Goal: Task Accomplishment & Management: Use online tool/utility

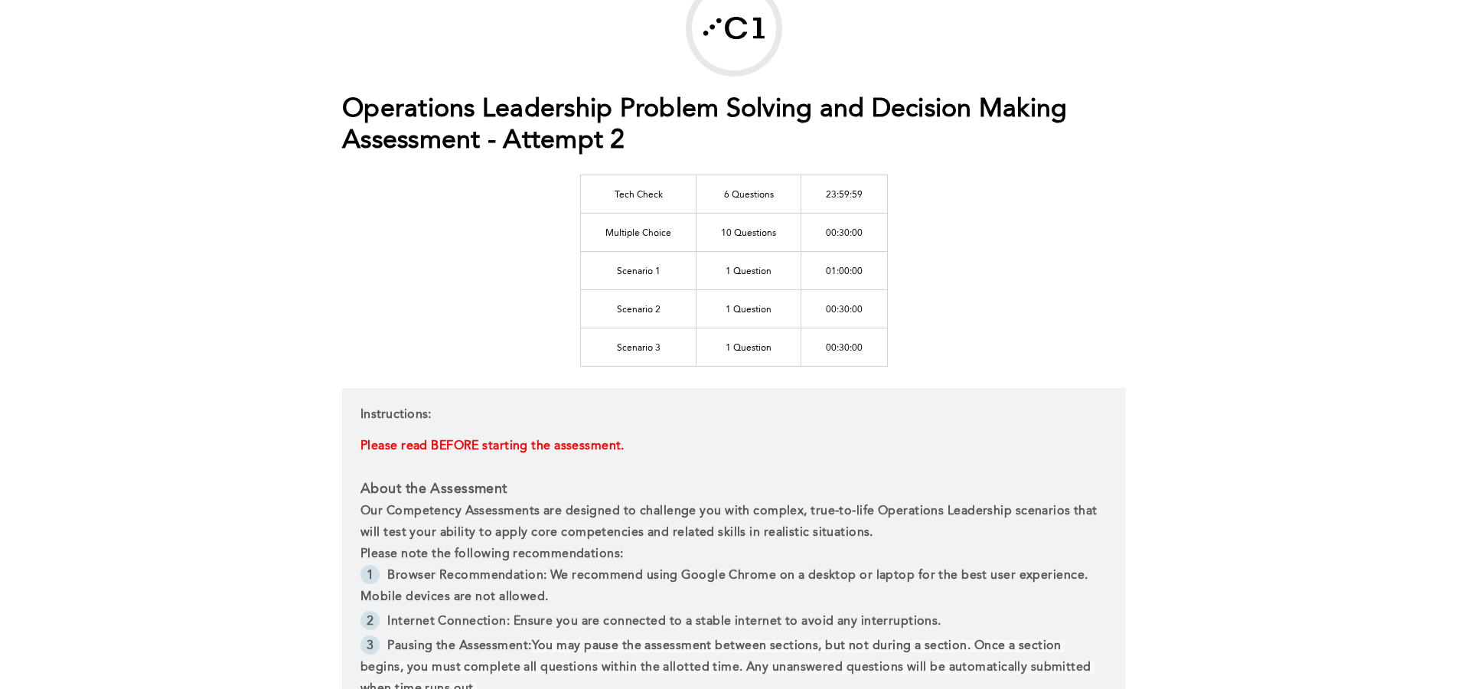
scroll to position [101, 0]
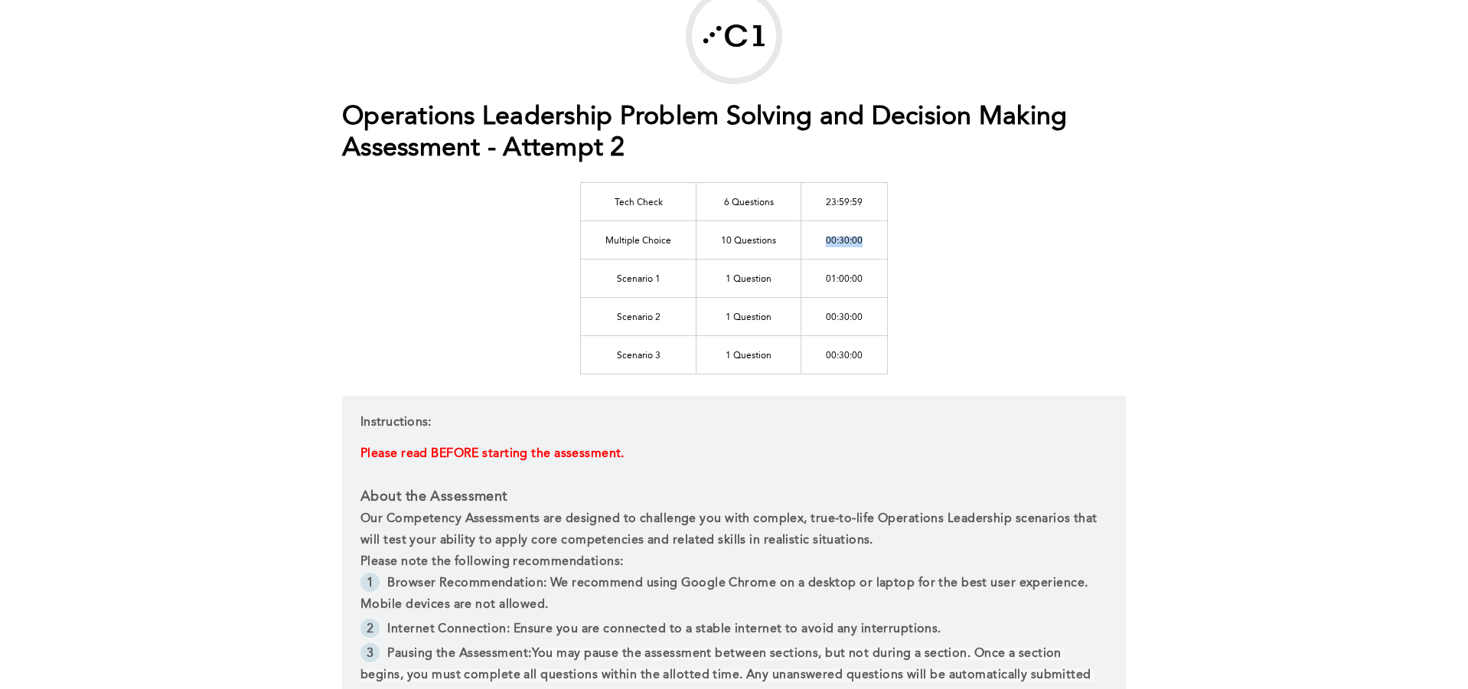
drag, startPoint x: 820, startPoint y: 239, endPoint x: 871, endPoint y: 242, distance: 51.4
click at [871, 242] on td "00:30:00" at bounding box center [845, 239] width 87 height 38
drag, startPoint x: 825, startPoint y: 276, endPoint x: 862, endPoint y: 276, distance: 37.5
click at [861, 276] on td "01:00:00" at bounding box center [845, 278] width 87 height 38
drag, startPoint x: 611, startPoint y: 201, endPoint x: 874, endPoint y: 204, distance: 262.6
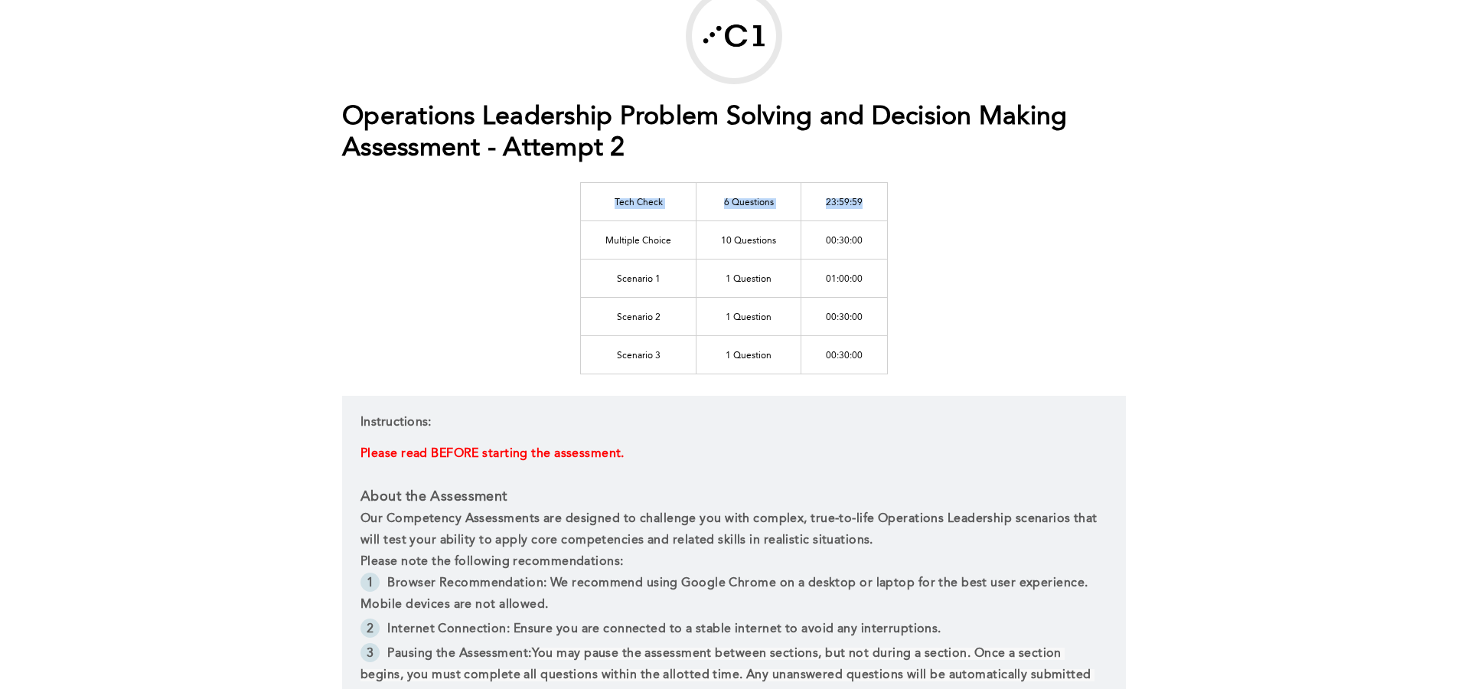
click at [874, 204] on tr "Tech Check 6 Questions 23:59:59" at bounding box center [734, 201] width 307 height 38
click at [732, 243] on td "10 Questions" at bounding box center [749, 239] width 105 height 38
drag, startPoint x: 612, startPoint y: 240, endPoint x: 672, endPoint y: 243, distance: 59.8
click at [672, 243] on td "Multiple Choice" at bounding box center [639, 239] width 116 height 38
drag, startPoint x: 822, startPoint y: 239, endPoint x: 865, endPoint y: 239, distance: 42.9
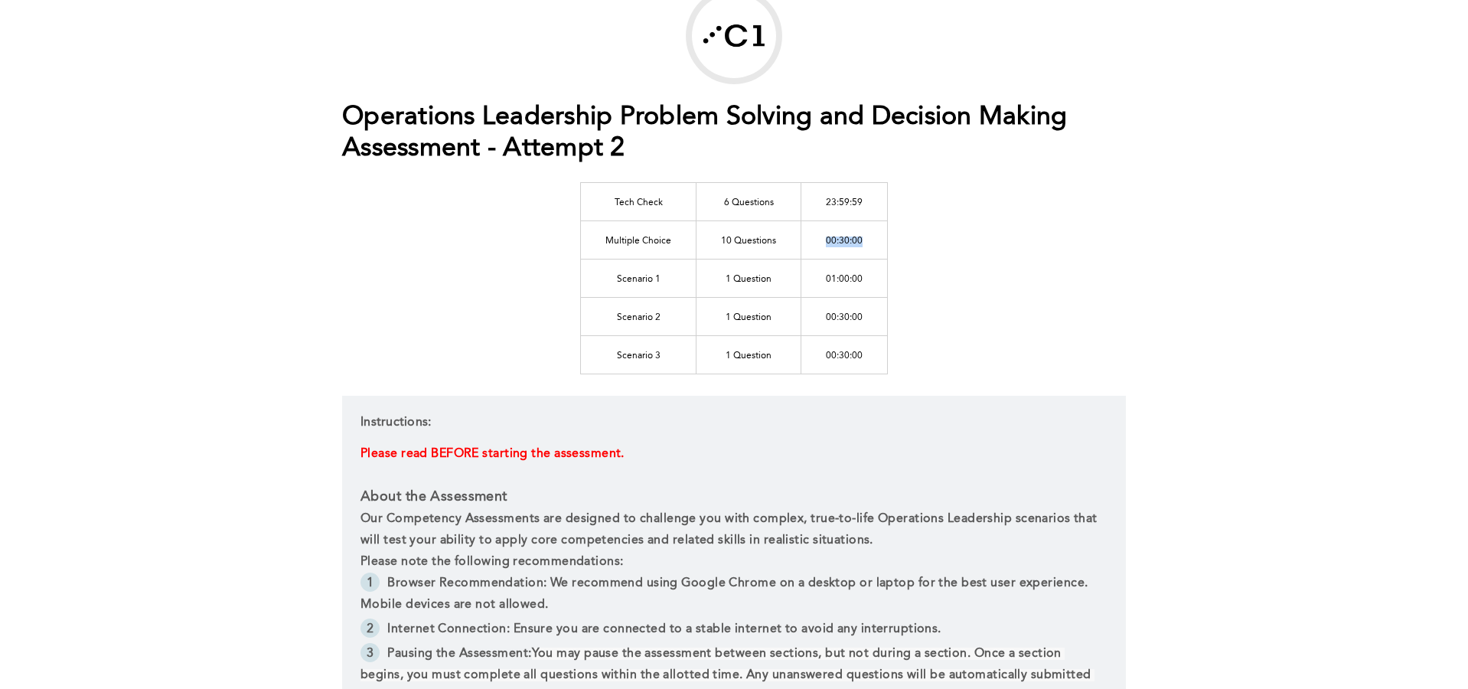
click at [865, 239] on td "00:30:00" at bounding box center [845, 239] width 87 height 38
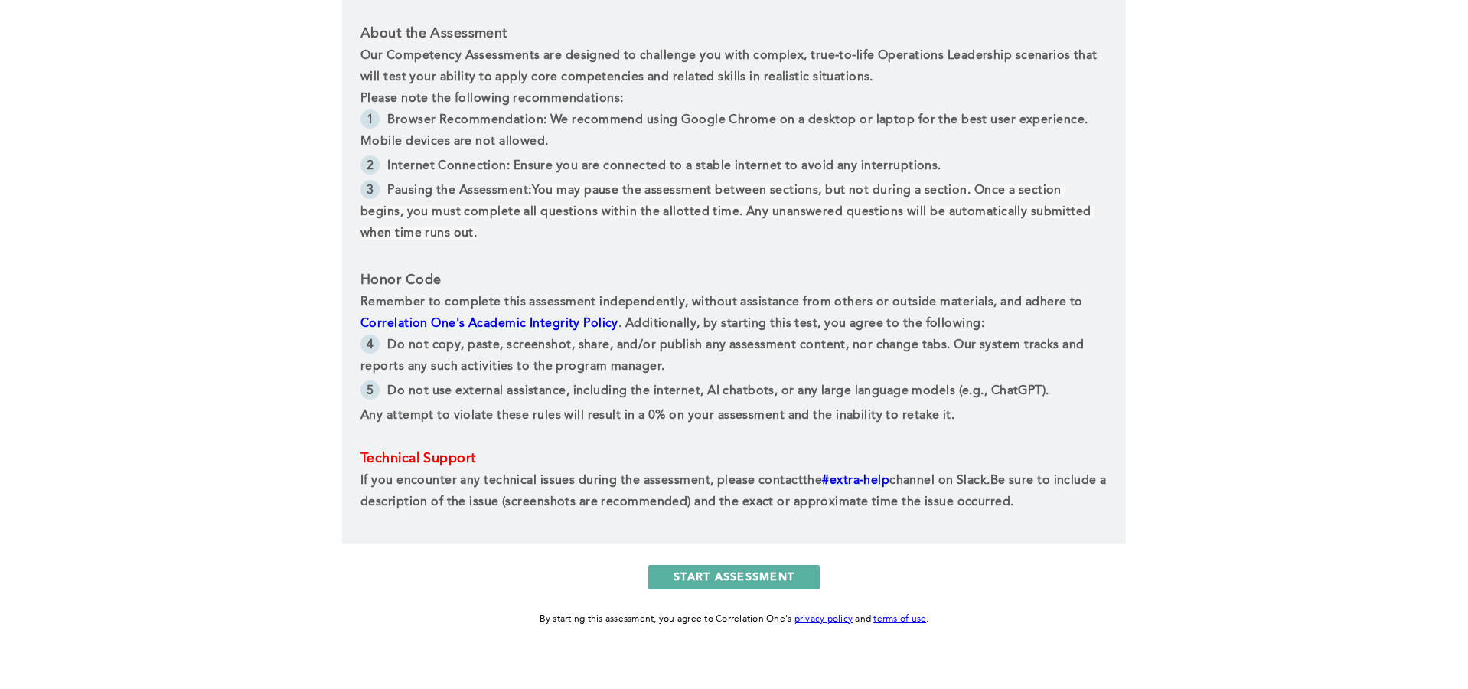
scroll to position [592, 0]
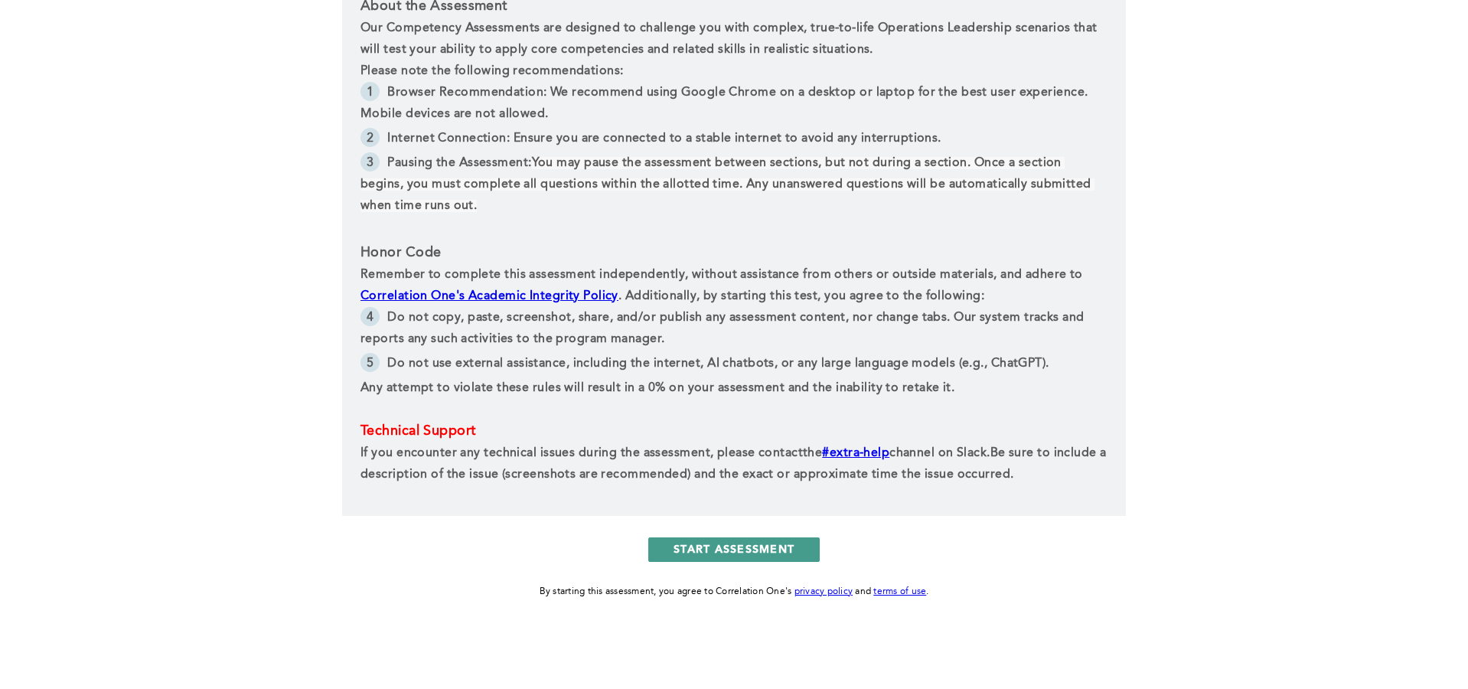
click at [762, 546] on button "START ASSESSMENT" at bounding box center [733, 549] width 171 height 24
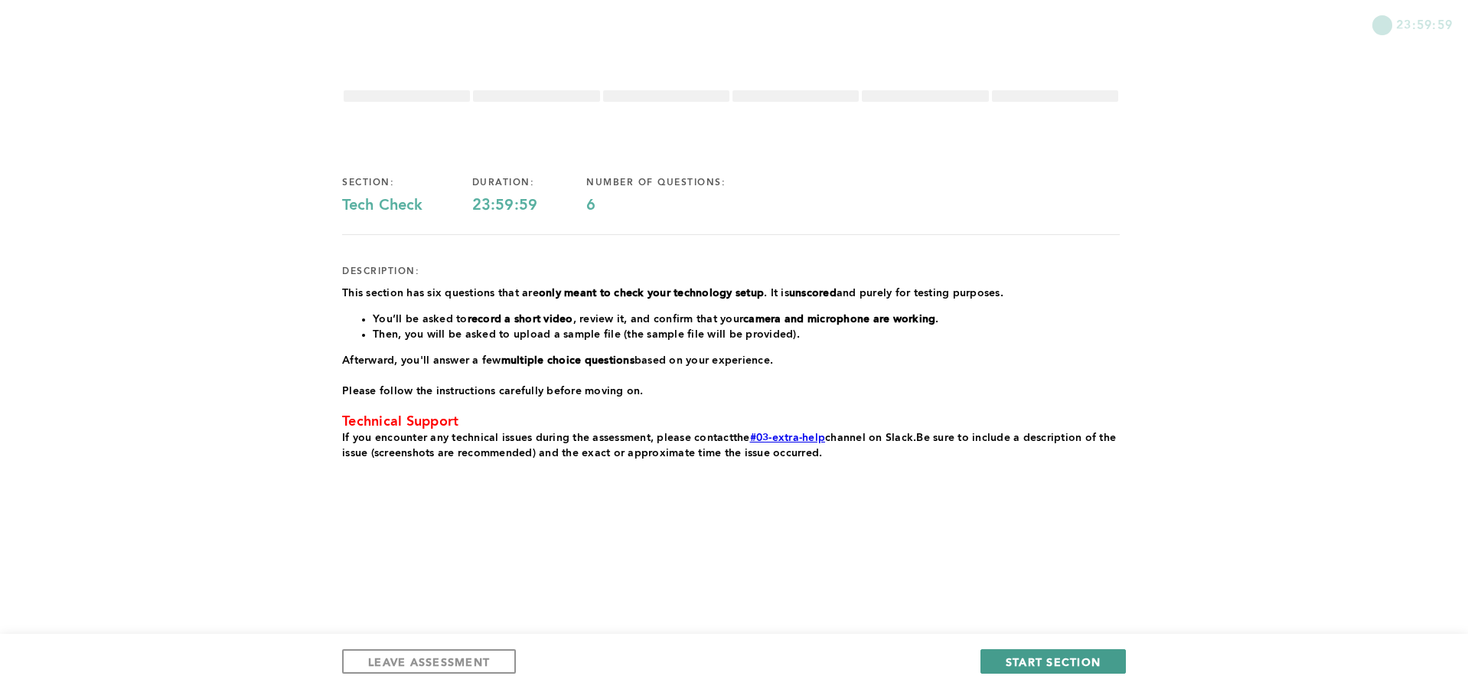
click at [1040, 657] on span "START SECTION" at bounding box center [1053, 662] width 95 height 15
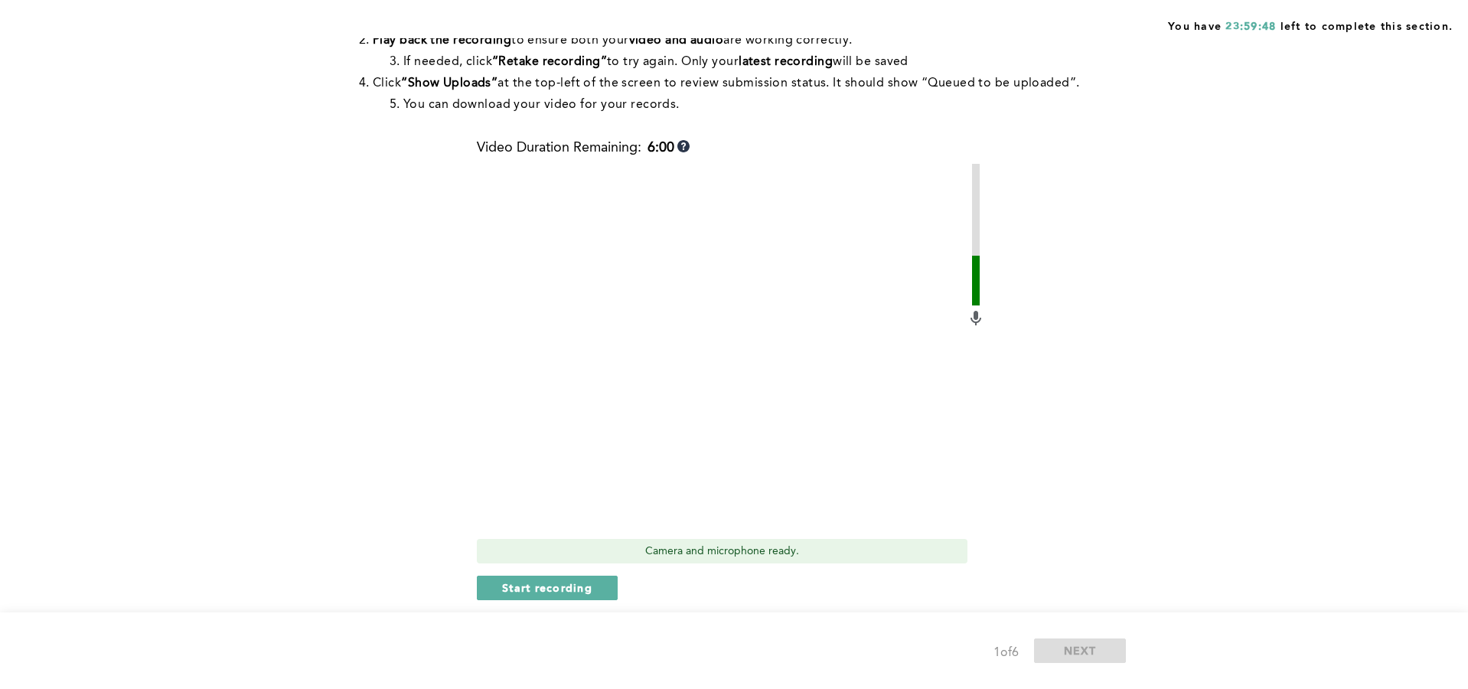
scroll to position [272, 0]
click at [376, 289] on div "Before continuing with the assessment, please follow the steps below to confirm…" at bounding box center [731, 277] width 778 height 739
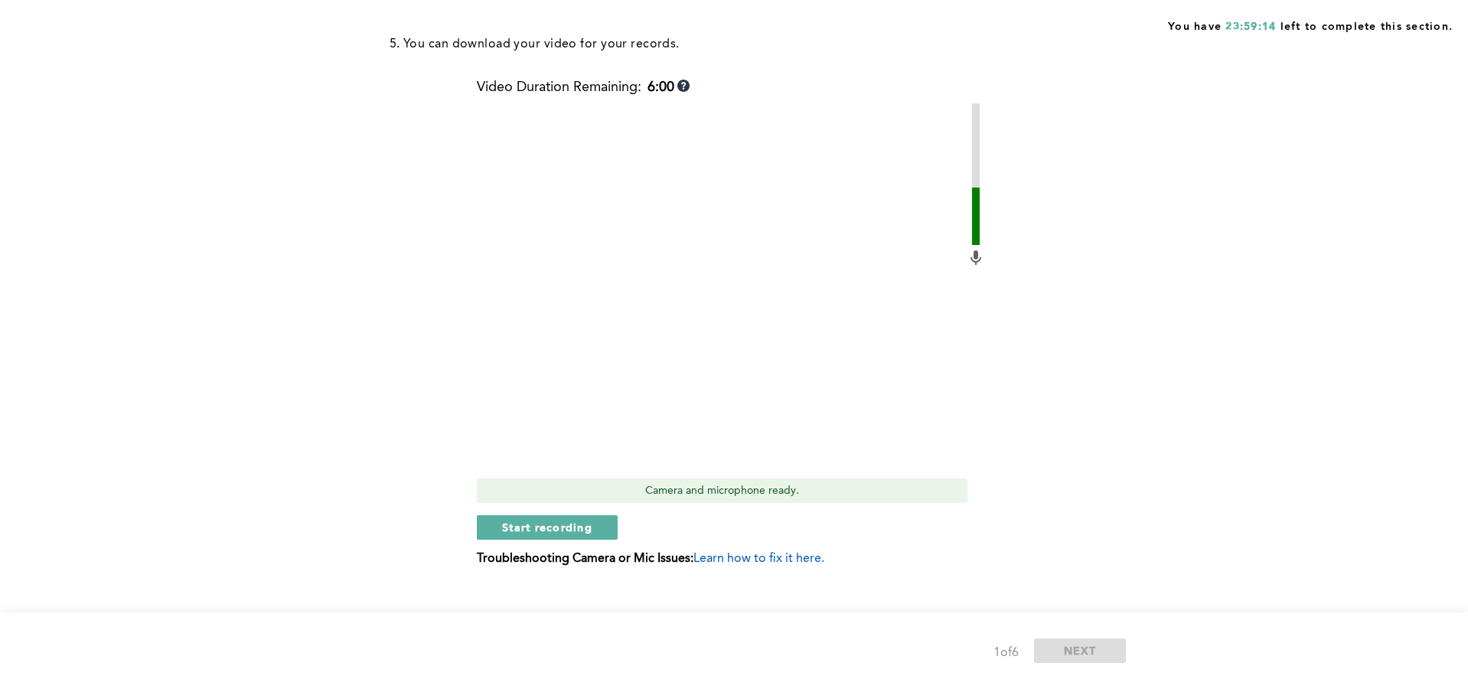
scroll to position [44, 0]
